Goal: Find specific page/section: Find specific page/section

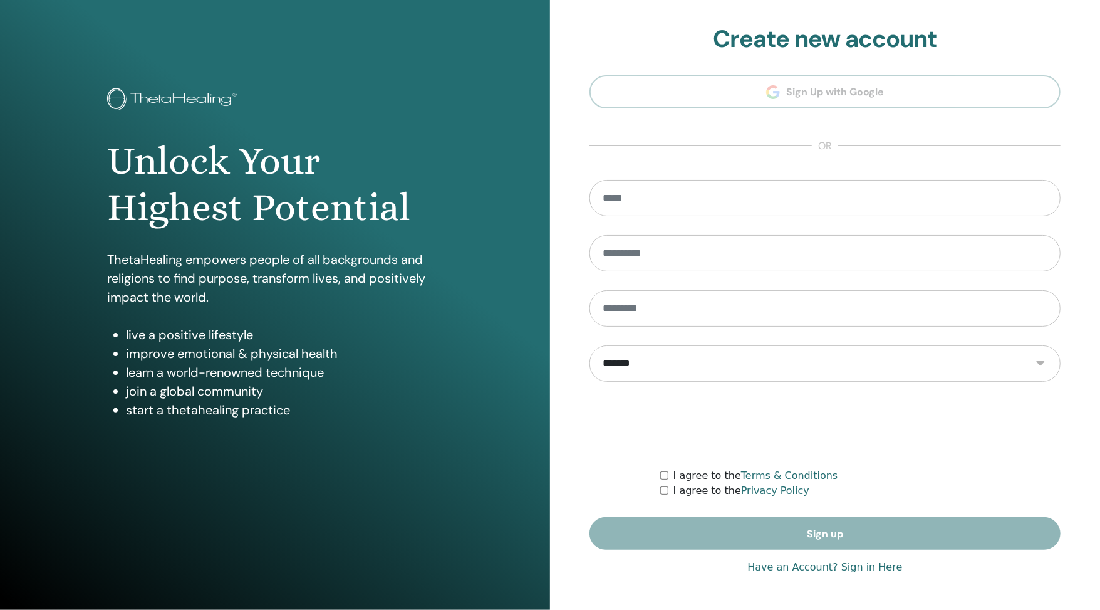
type input "**********"
click at [804, 563] on link "Have an Account? Sign in Here" at bounding box center [824, 566] width 155 height 15
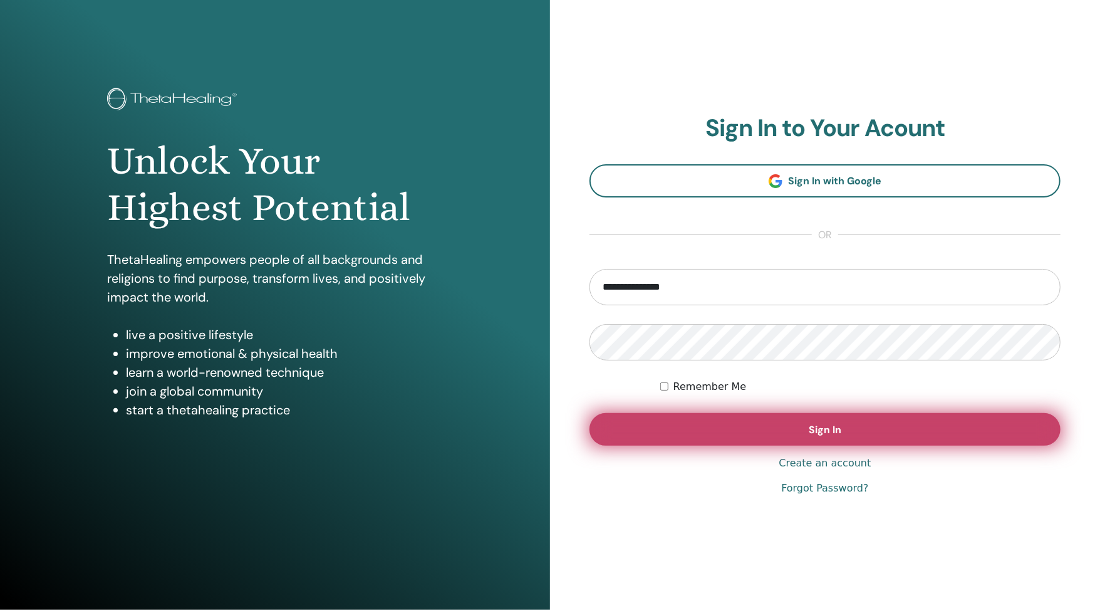
click at [762, 426] on button "Sign In" at bounding box center [825, 429] width 471 height 33
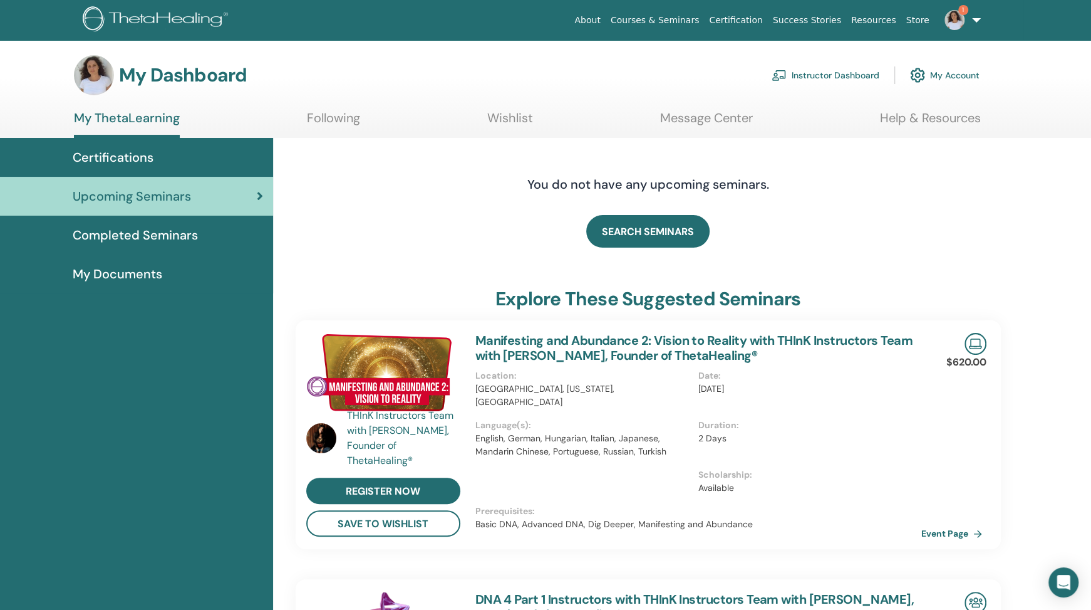
click at [828, 75] on link "Instructor Dashboard" at bounding box center [826, 75] width 108 height 28
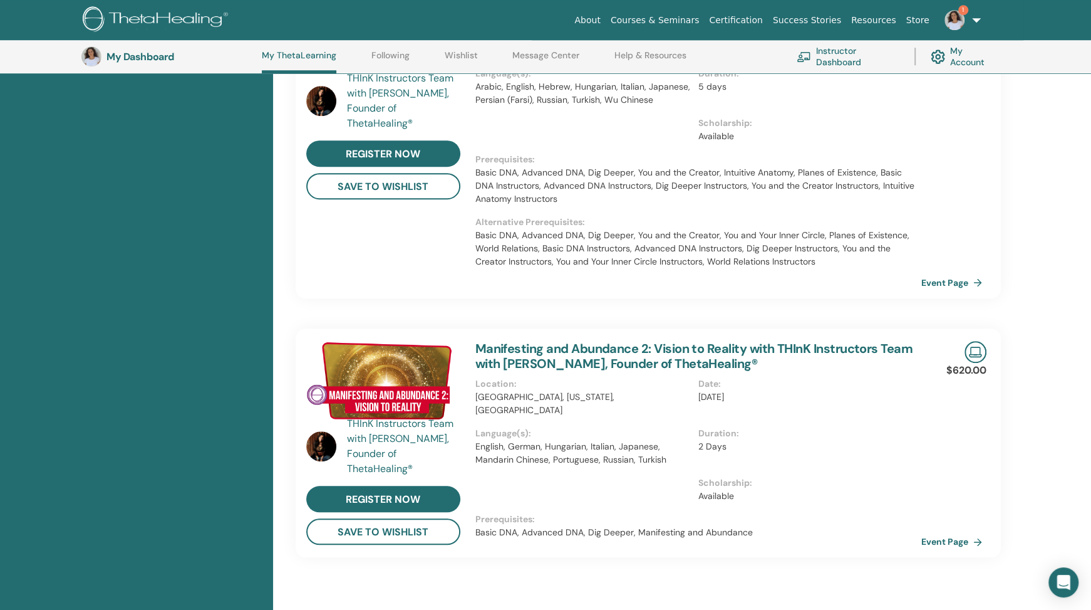
scroll to position [709, 0]
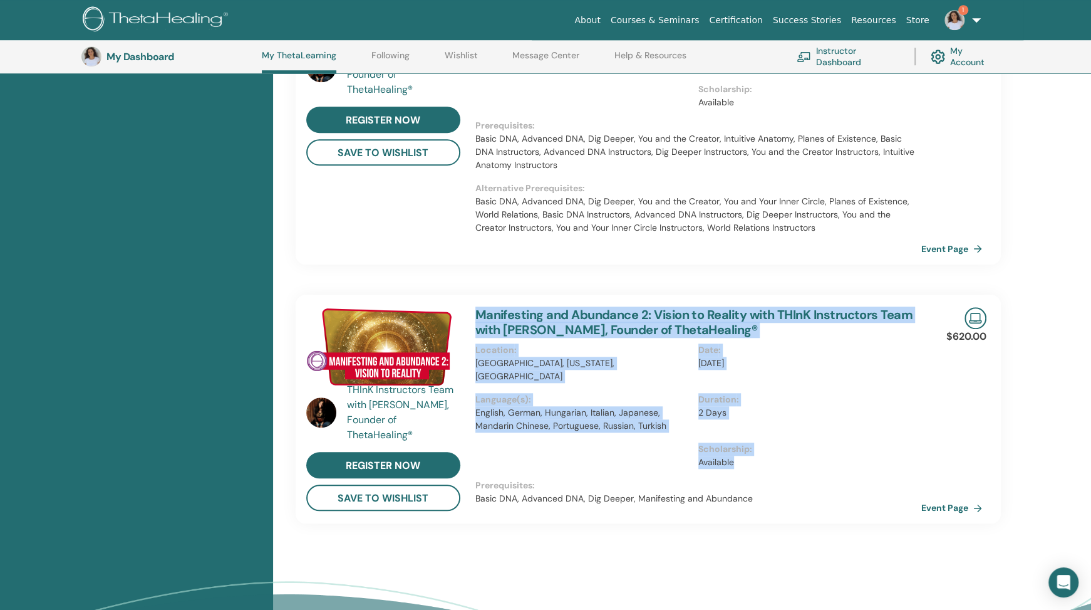
drag, startPoint x: 521, startPoint y: 266, endPoint x: 746, endPoint y: 461, distance: 298.0
click at [746, 461] on div "THInK Instructors Team with [PERSON_NAME], Founder of ThetaHealing® register no…" at bounding box center [649, 84] width 706 height 878
click at [882, 417] on div "Duration : 2 Days" at bounding box center [810, 417] width 223 height 49
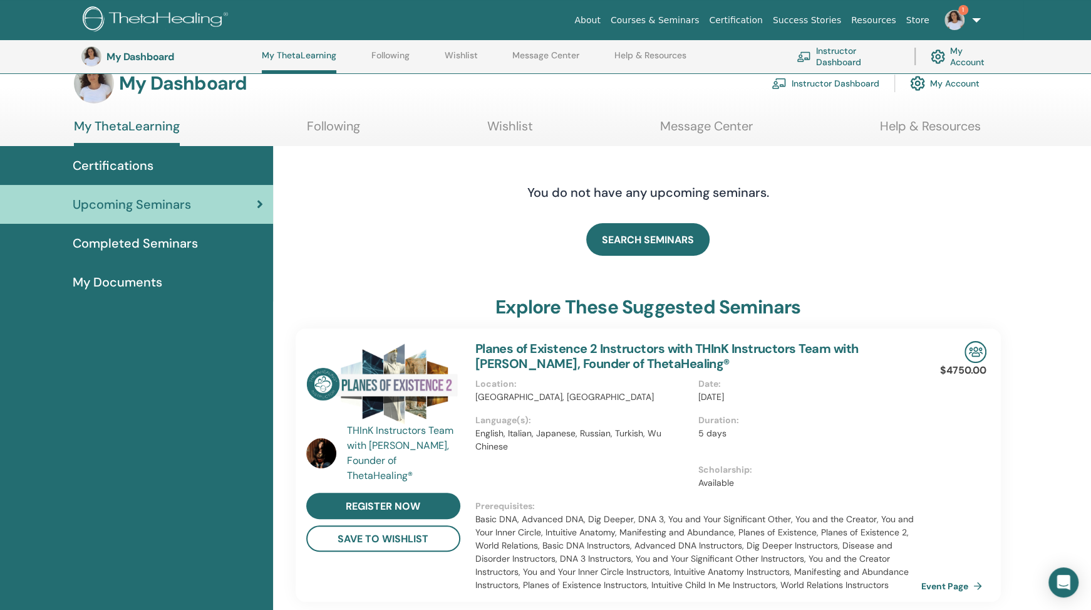
scroll to position [0, 0]
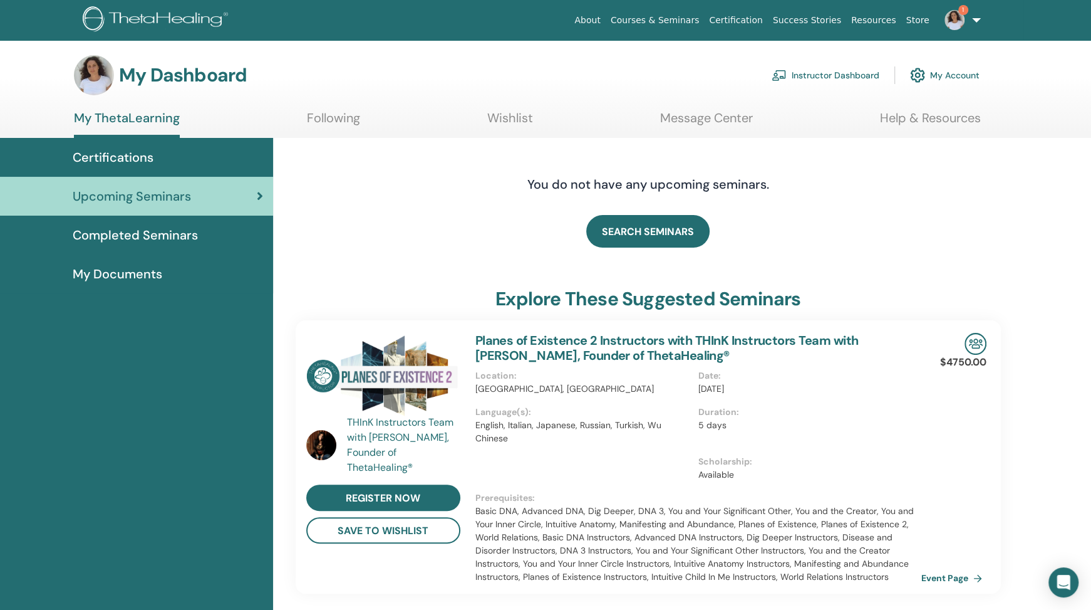
click at [814, 68] on link "Instructor Dashboard" at bounding box center [826, 75] width 108 height 28
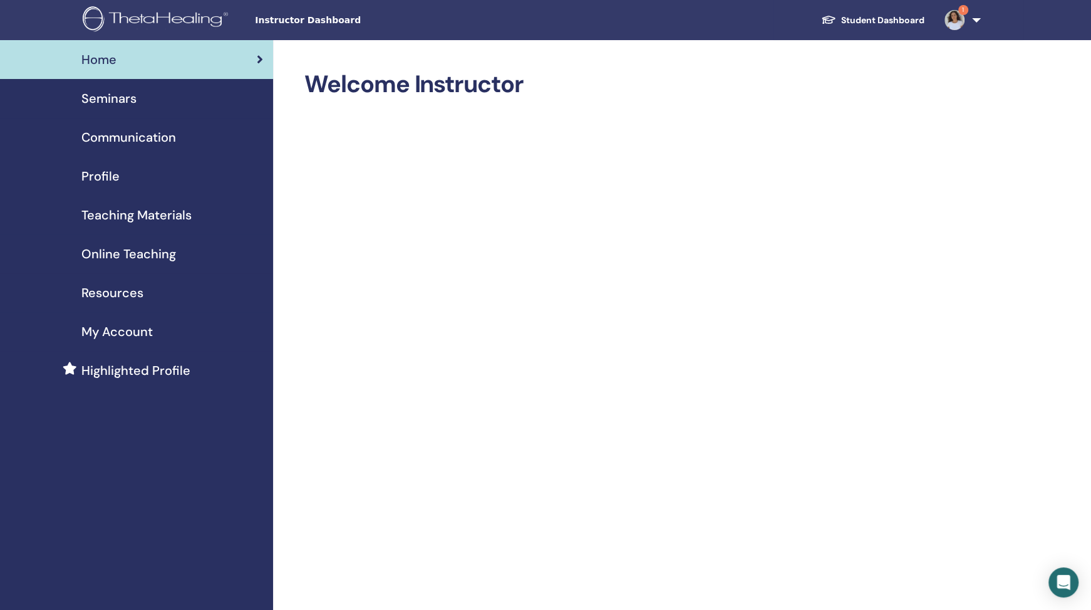
click at [116, 213] on span "Teaching Materials" at bounding box center [136, 214] width 110 height 19
